Goal: Transaction & Acquisition: Download file/media

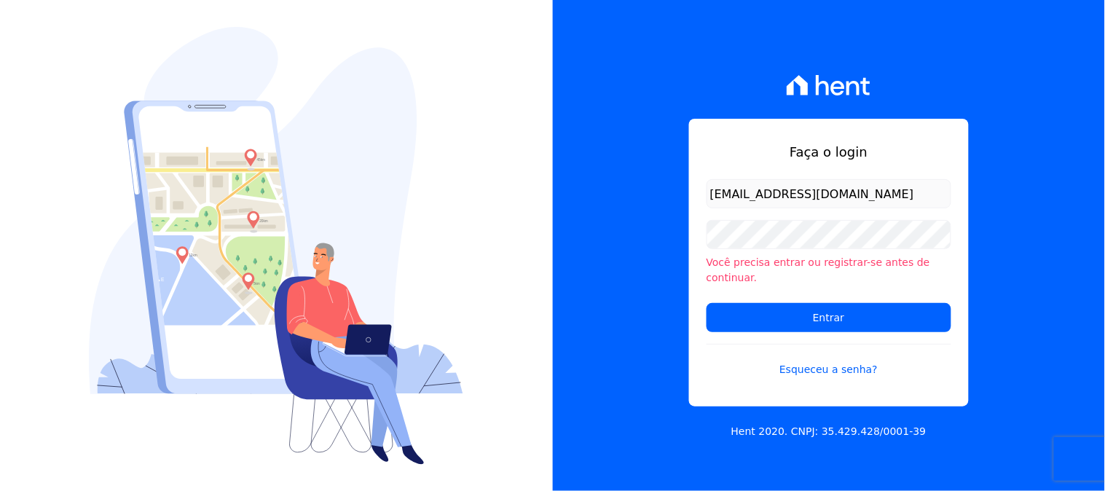
type input "Contasareceber@ka.com.br"
click at [706, 303] on input "Entrar" at bounding box center [828, 317] width 245 height 29
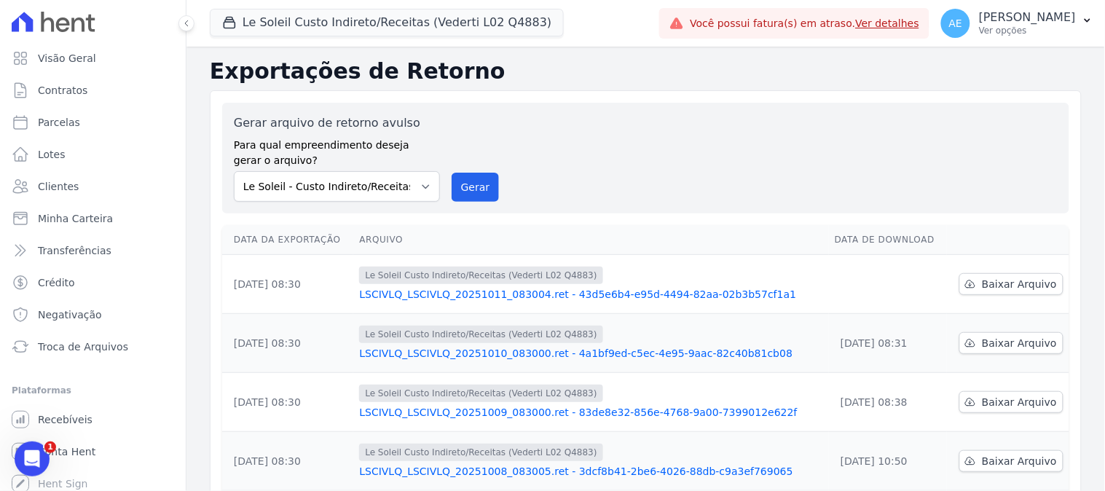
click at [1001, 301] on td "Baixar Arquivo" at bounding box center [1008, 284] width 122 height 59
click at [1002, 288] on span "Baixar Arquivo" at bounding box center [1019, 284] width 75 height 15
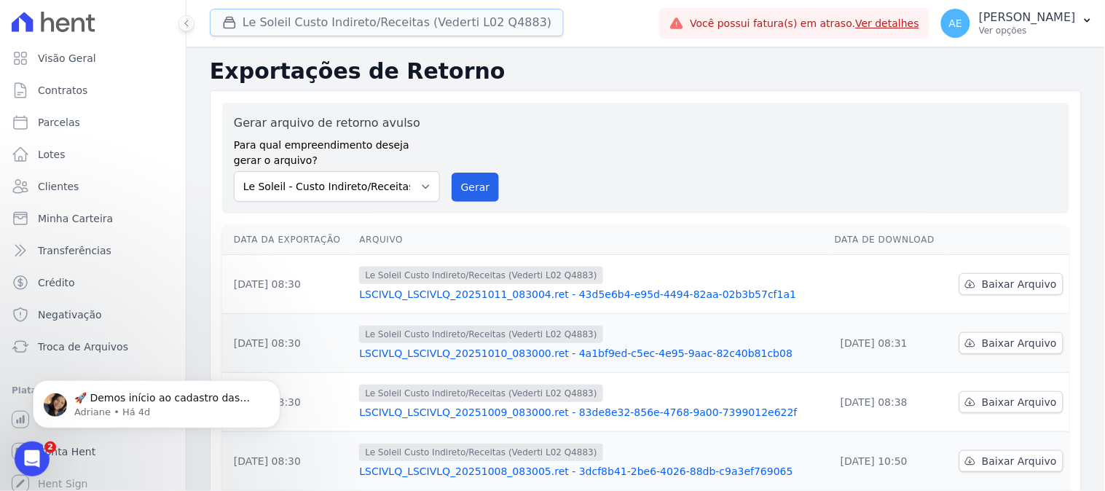
click at [256, 31] on button "Le Soleil Custo Indireto/Receitas (Vederti L02 Q4883)" at bounding box center [387, 23] width 354 height 28
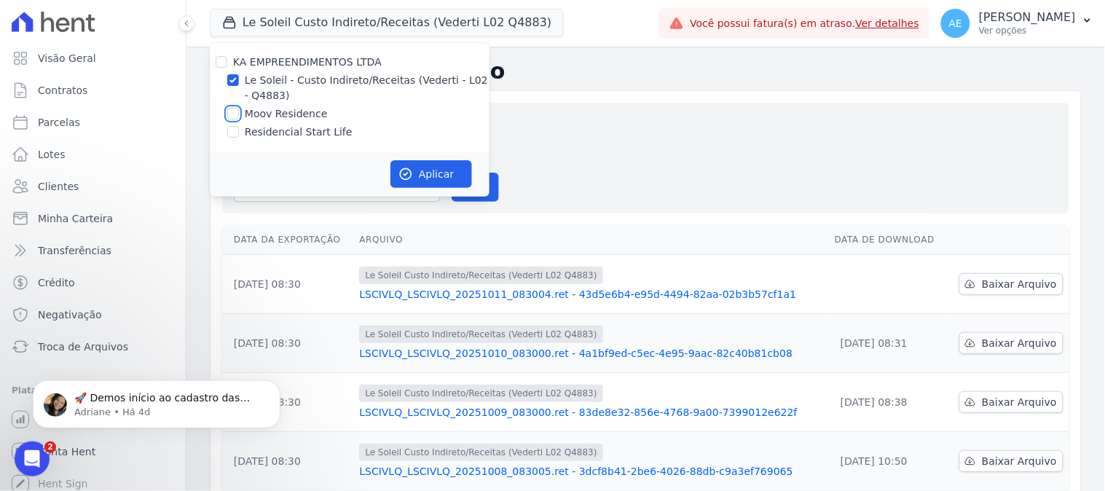
click at [234, 114] on input "Moov Residence" at bounding box center [233, 114] width 12 height 12
checkbox input "true"
click at [234, 71] on div "KA EMPREENDIMENTOS LTDA Le Soleil - Custo Indireto/Receitas (Vederti - L02 - Q4…" at bounding box center [350, 97] width 280 height 109
click at [234, 82] on input "Le Soleil - Custo Indireto/Receitas (Vederti - L02 - Q4883)" at bounding box center [233, 80] width 12 height 12
checkbox input "false"
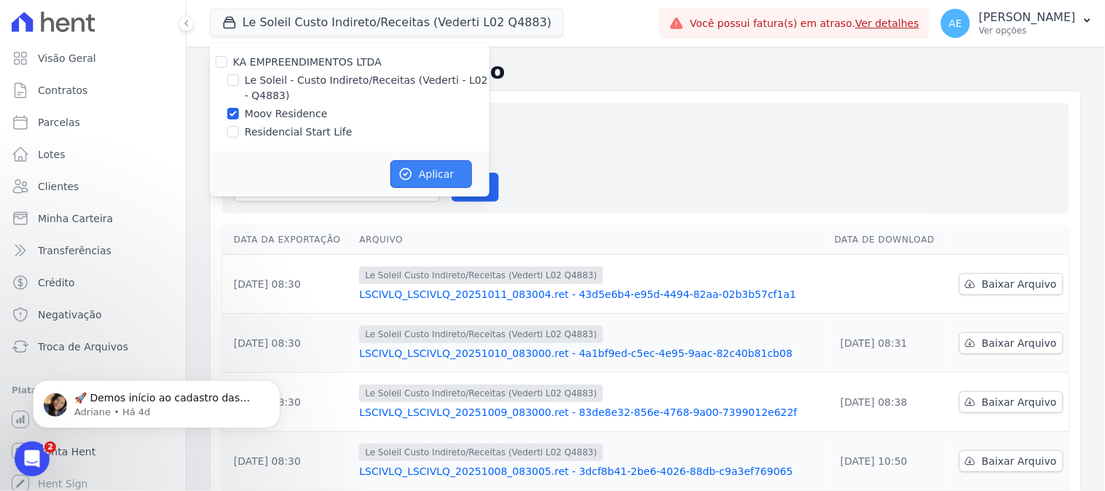
click at [406, 178] on icon "button" at bounding box center [405, 174] width 15 height 15
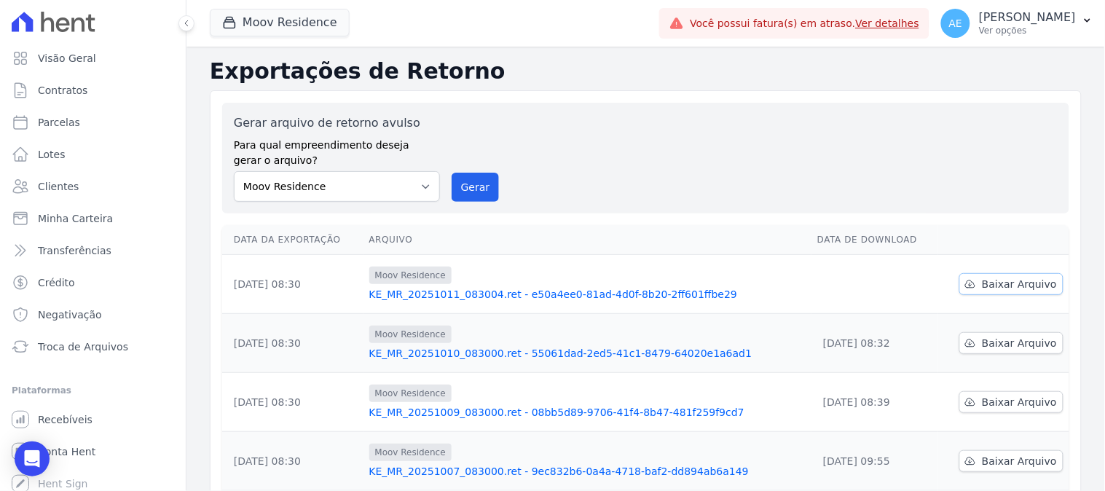
click at [1002, 291] on span "Baixar Arquivo" at bounding box center [1019, 284] width 75 height 15
click at [282, 26] on button "Moov Residence" at bounding box center [280, 23] width 140 height 28
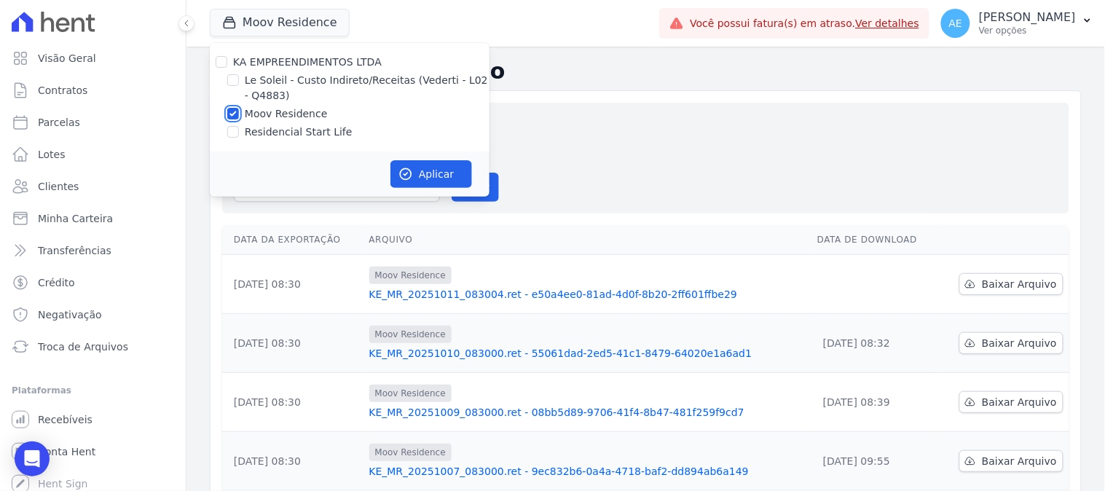
click at [229, 111] on input "Moov Residence" at bounding box center [233, 114] width 12 height 12
checkbox input "false"
click at [229, 122] on div "KA EMPREENDIMENTOS LTDA Le Soleil - Custo Indireto/Receitas (Vederti - L02 - Q4…" at bounding box center [350, 97] width 280 height 109
click at [229, 128] on input "Residencial Start Life" at bounding box center [233, 132] width 12 height 12
checkbox input "true"
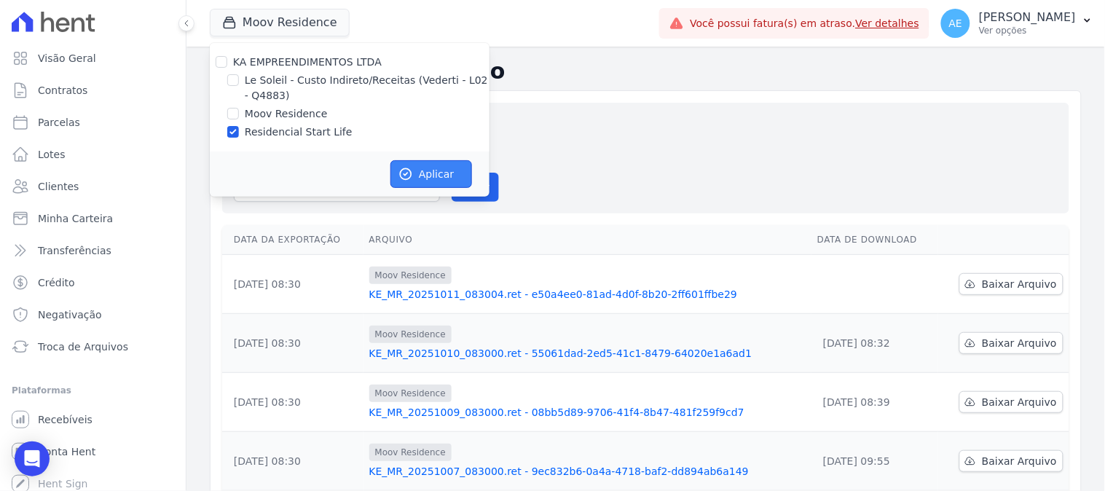
click at [439, 177] on button "Aplicar" at bounding box center [431, 174] width 82 height 28
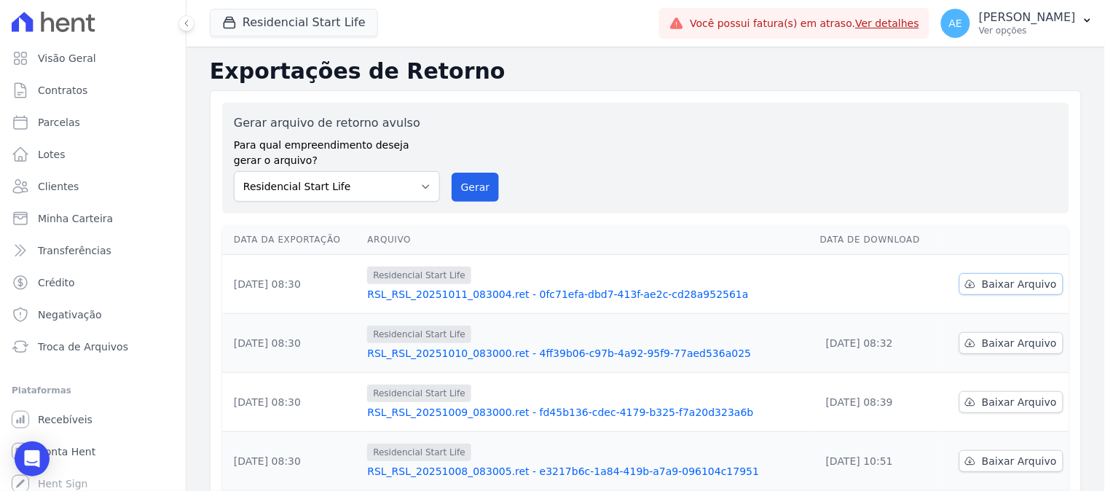
click at [1015, 288] on span "Baixar Arquivo" at bounding box center [1019, 284] width 75 height 15
